Goal: Task Accomplishment & Management: Manage account settings

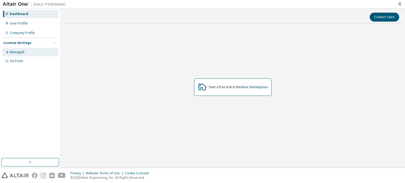
click at [32, 54] on div "Managed" at bounding box center [30, 52] width 56 height 8
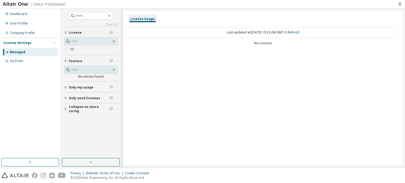
click at [76, 88] on span "Only my usage" at bounding box center [81, 87] width 25 height 4
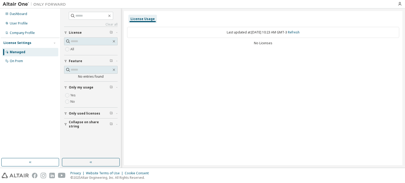
click at [76, 88] on span "Only my usage" at bounding box center [81, 87] width 25 height 4
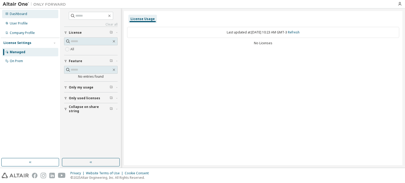
click at [19, 16] on div "Dashboard" at bounding box center [30, 14] width 56 height 8
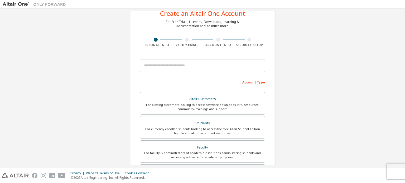
scroll to position [26, 0]
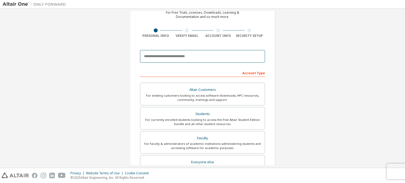
click at [185, 59] on input "email" at bounding box center [202, 56] width 125 height 13
type input "**********"
